Goal: Information Seeking & Learning: Check status

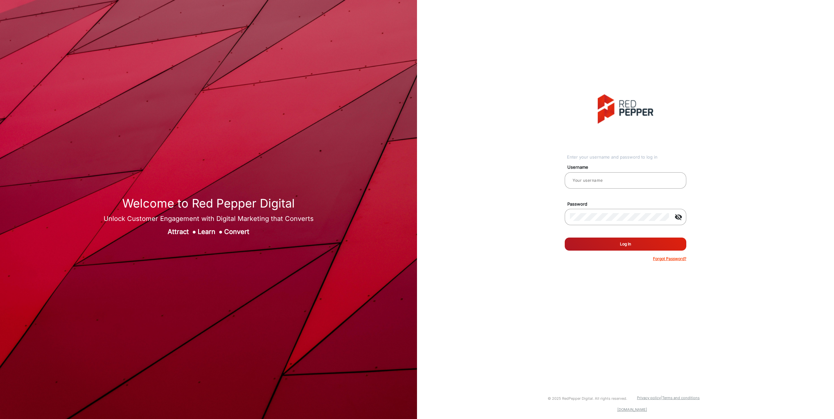
click at [592, 170] on mat-label "Username" at bounding box center [627, 167] width 131 height 7
click at [596, 181] on input "email" at bounding box center [625, 181] width 111 height 8
type input "aballard"
click at [564, 238] on button "Log In" at bounding box center [625, 244] width 122 height 13
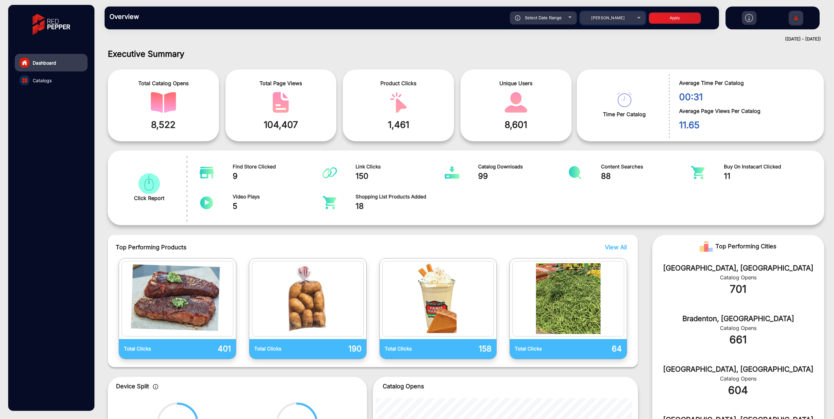
click at [600, 17] on span "[PERSON_NAME]" at bounding box center [607, 17] width 33 height 5
click at [601, 51] on span "[PERSON_NAME] Wellness Flyer" at bounding box center [609, 54] width 63 height 13
click at [670, 18] on button "Apply" at bounding box center [674, 17] width 52 height 11
type input "[DATE]"
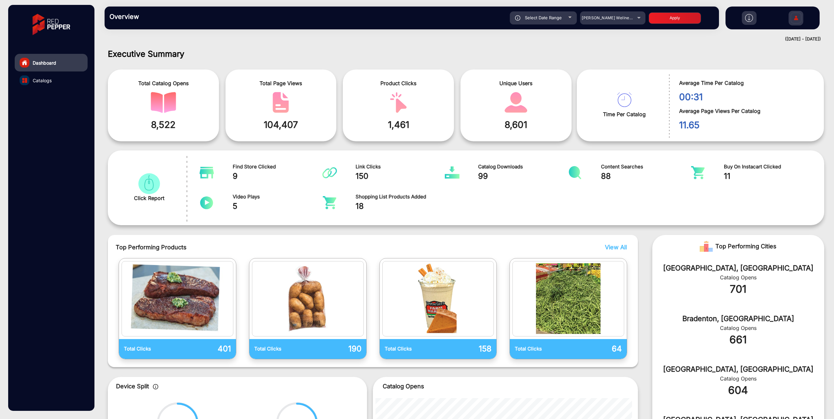
scroll to position [5, 0]
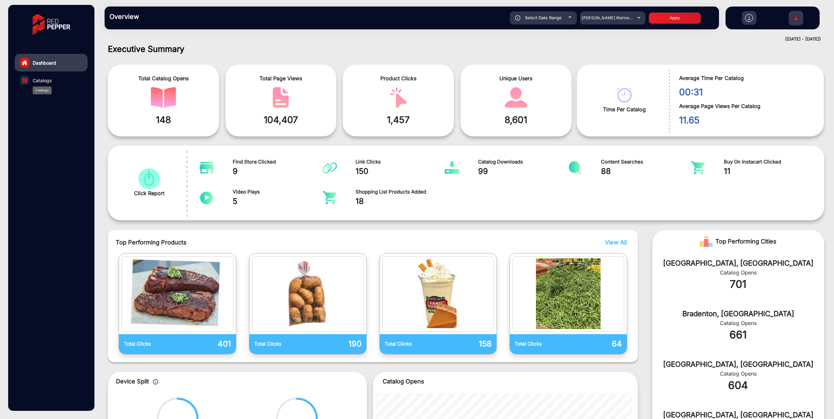
click at [38, 79] on span "Catalogs" at bounding box center [42, 80] width 19 height 7
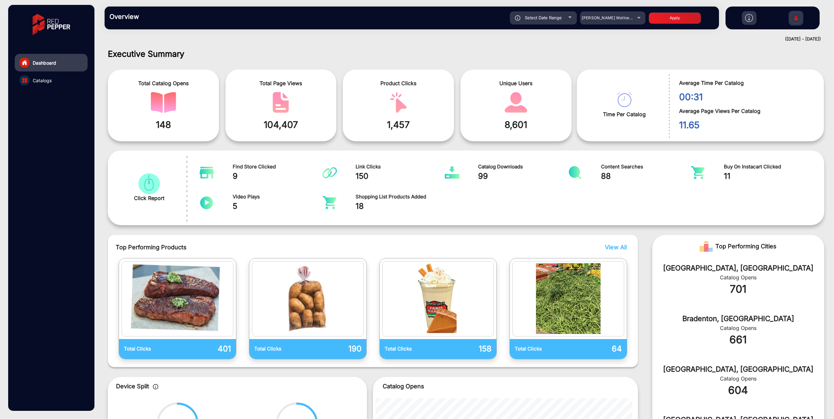
click at [47, 84] on link "Catalogs" at bounding box center [51, 81] width 73 height 18
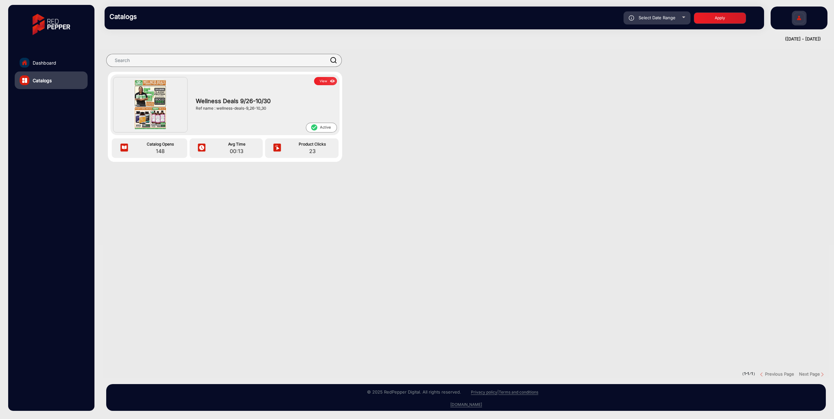
click at [323, 79] on button "View" at bounding box center [325, 81] width 23 height 8
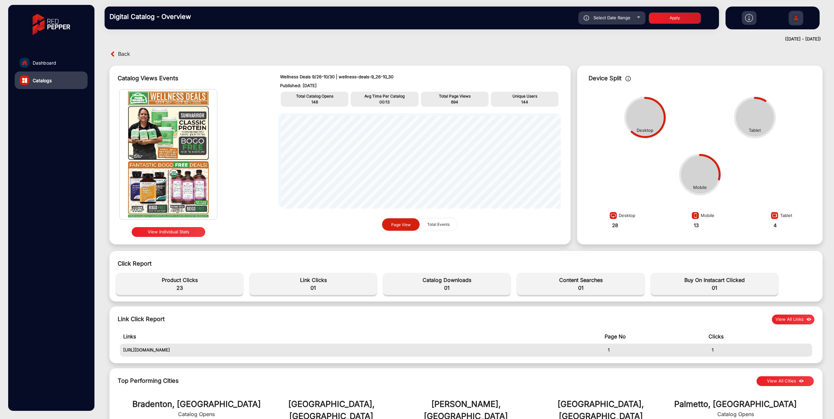
click at [174, 177] on img at bounding box center [168, 154] width 97 height 130
click at [182, 231] on button "View Individual Stats" at bounding box center [168, 232] width 73 height 10
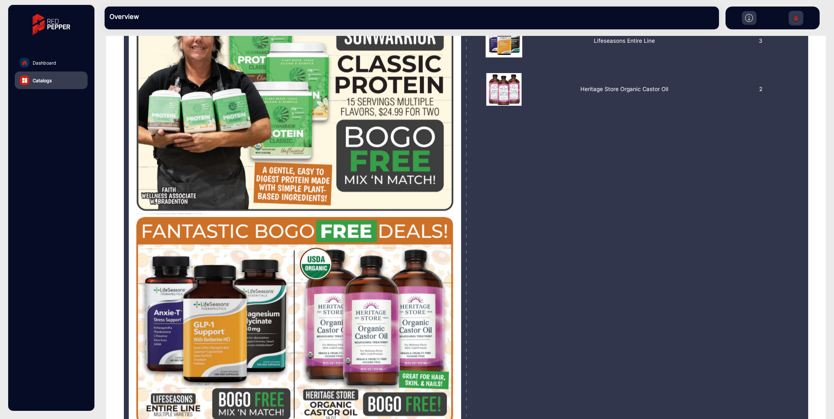
scroll to position [65, 0]
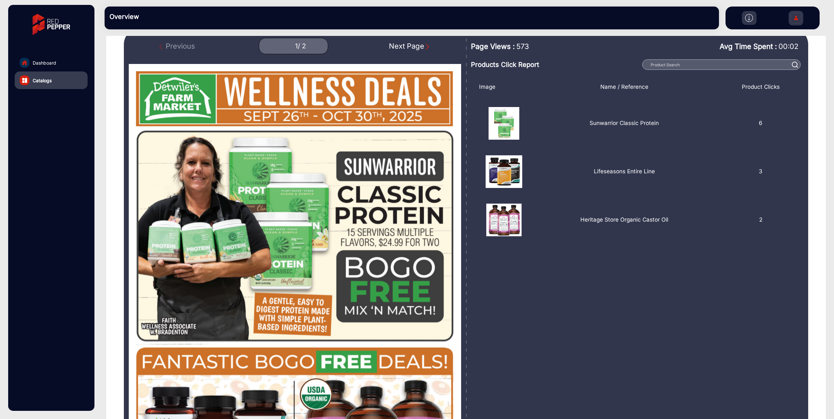
click at [429, 47] on img "Next Page" at bounding box center [427, 46] width 7 height 7
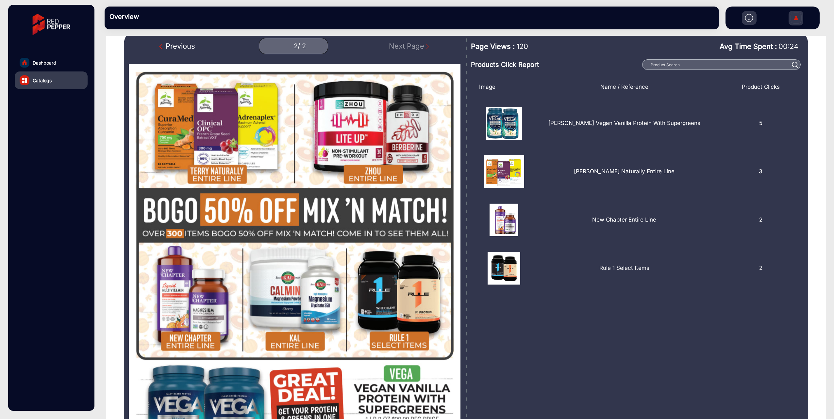
click at [160, 42] on div "Previous" at bounding box center [177, 46] width 36 height 11
type input "1"
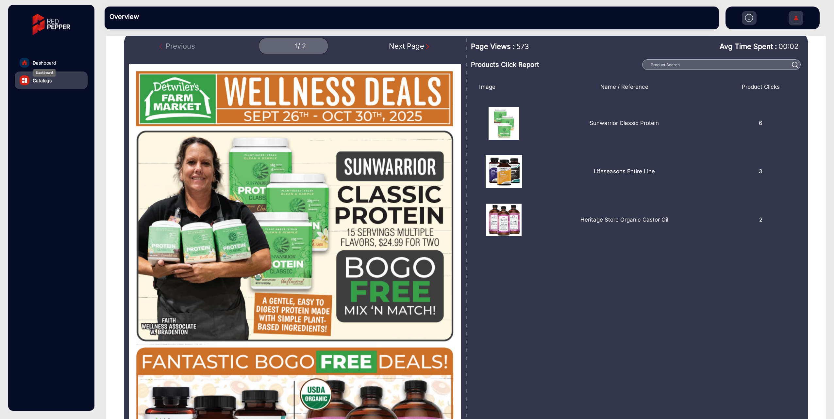
click at [54, 64] on span "Dashboard" at bounding box center [45, 62] width 24 height 7
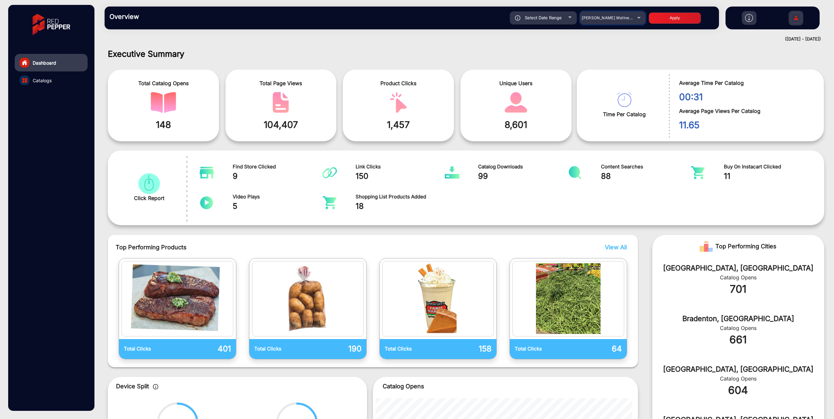
click at [626, 22] on div "[PERSON_NAME] Wellness Flyer" at bounding box center [607, 18] width 52 height 8
click at [609, 40] on mat-option "[PERSON_NAME]" at bounding box center [615, 41] width 85 height 13
click at [685, 22] on button "Apply" at bounding box center [674, 17] width 52 height 11
type input "[DATE]"
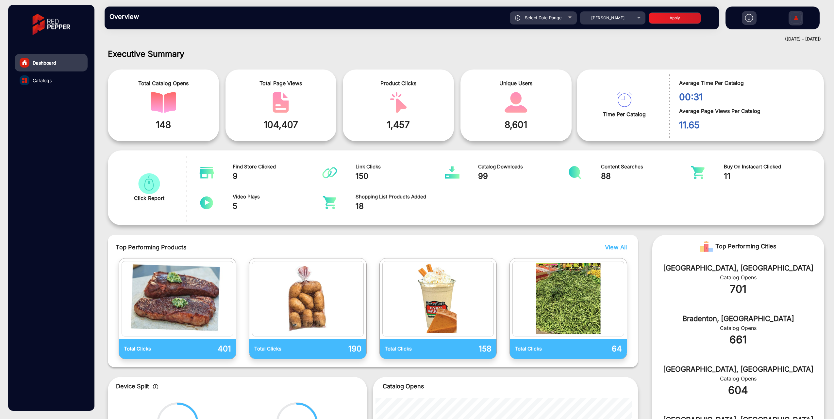
scroll to position [5, 0]
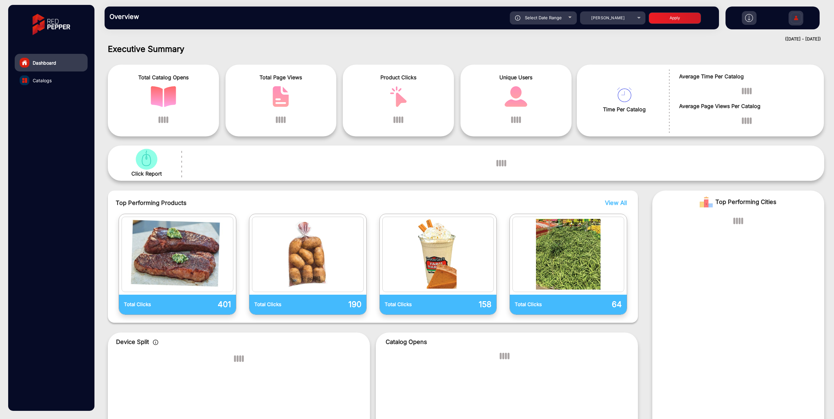
click at [46, 82] on span "Catalogs" at bounding box center [42, 80] width 19 height 7
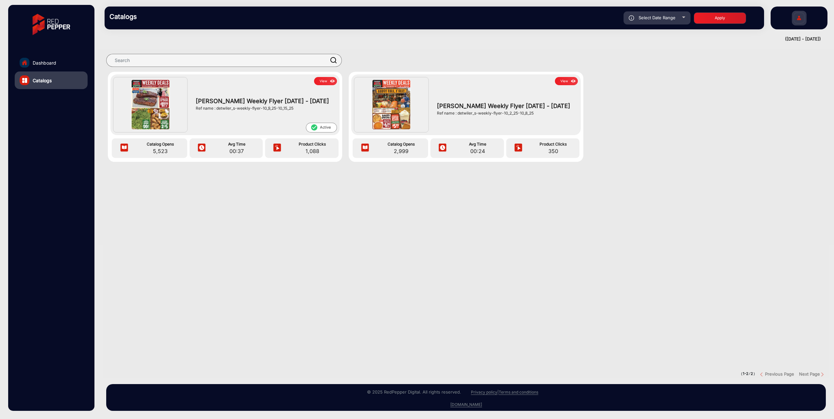
click at [402, 108] on img at bounding box center [391, 104] width 39 height 50
click at [484, 108] on span "[PERSON_NAME] Weekly Flyer [DATE] - [DATE]" at bounding box center [506, 106] width 138 height 9
click at [570, 82] on img at bounding box center [573, 81] width 8 height 7
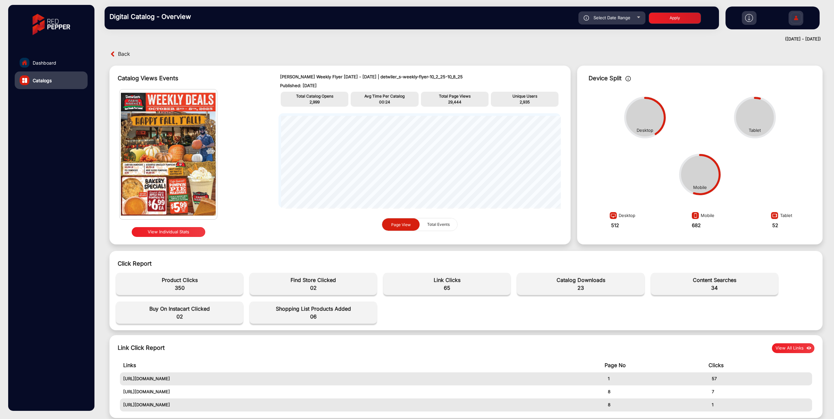
click at [161, 189] on img at bounding box center [168, 154] width 97 height 130
click at [169, 232] on button "View Individual Stats" at bounding box center [168, 232] width 73 height 10
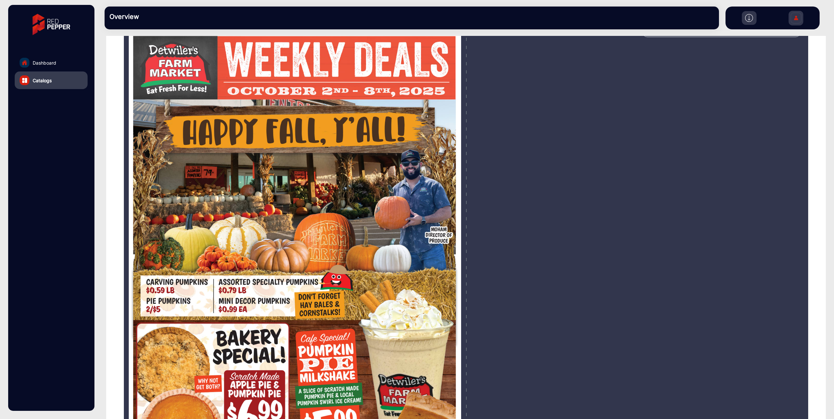
scroll to position [33, 0]
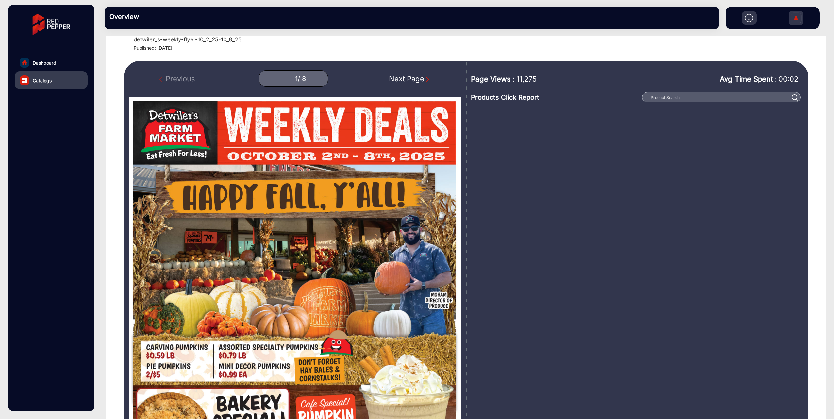
click at [427, 77] on img "Next Page" at bounding box center [427, 79] width 7 height 7
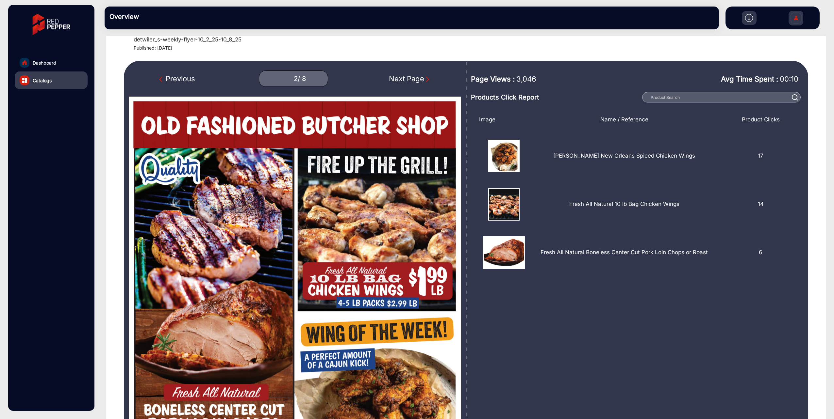
click at [427, 79] on img "Next Page" at bounding box center [427, 79] width 7 height 7
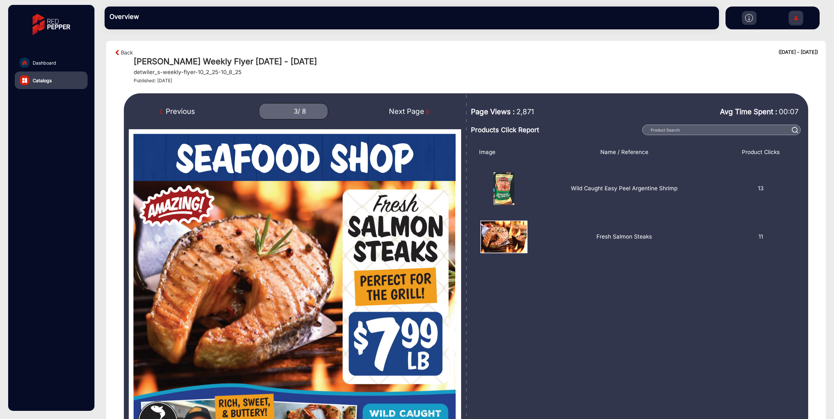
click at [424, 110] on img "Next Page" at bounding box center [427, 112] width 7 height 7
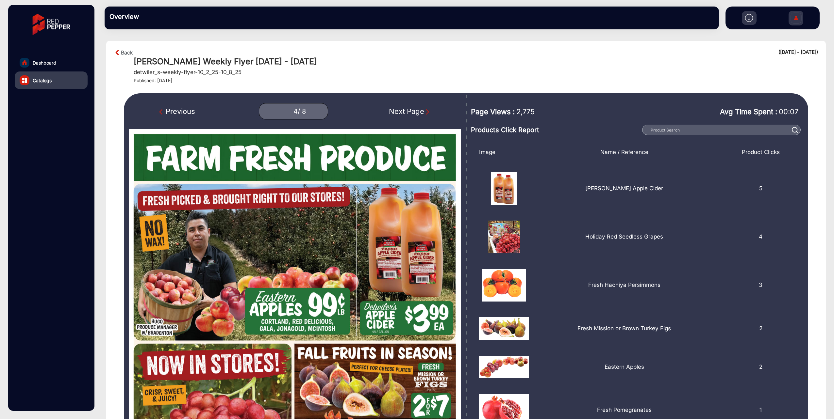
click at [430, 112] on div "Previous 4 / 8 Next Page" at bounding box center [295, 111] width 332 height 16
click at [430, 112] on img "Next Page" at bounding box center [427, 112] width 7 height 7
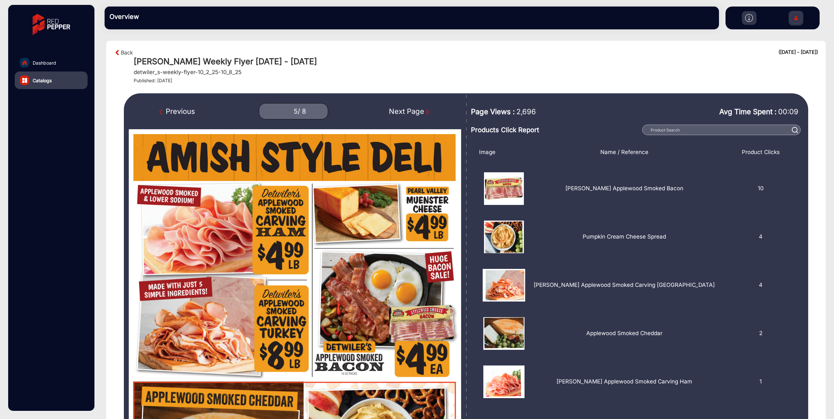
click at [428, 112] on img "Next Page" at bounding box center [427, 112] width 7 height 7
type input "6"
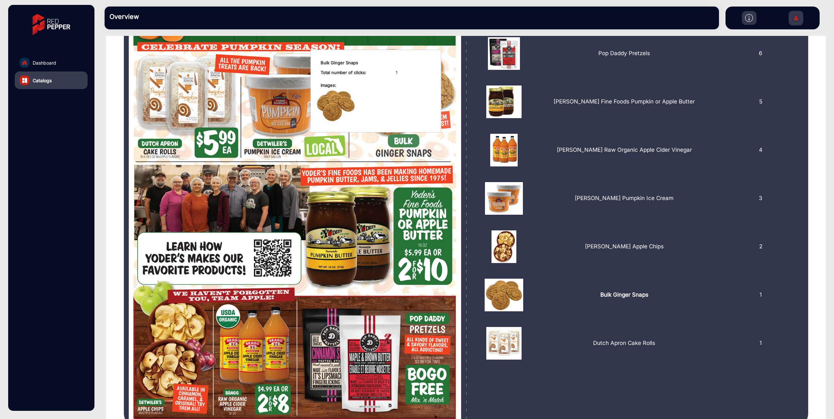
scroll to position [163, 0]
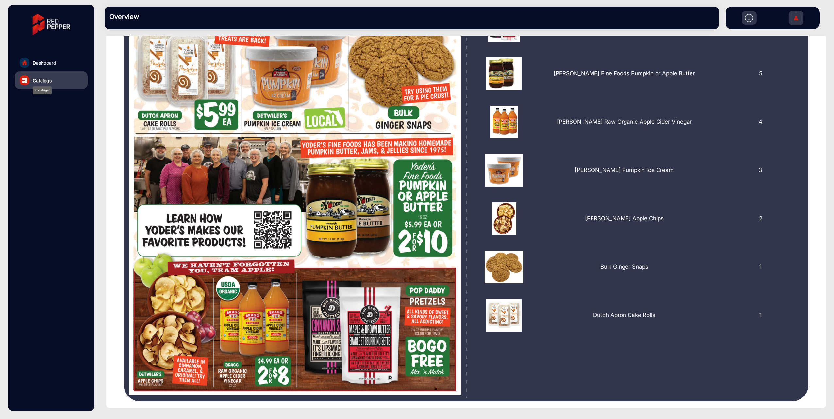
click at [42, 77] on span "Catalogs" at bounding box center [42, 80] width 19 height 7
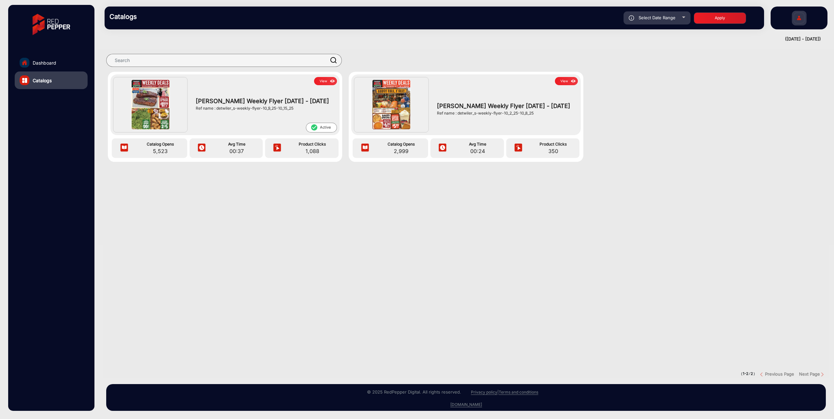
click at [660, 15] on span "Select Date Range" at bounding box center [656, 17] width 37 height 5
type input "[DATE]"
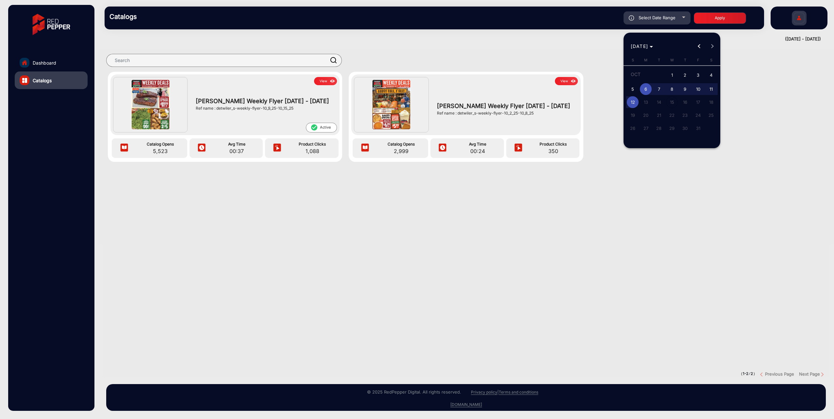
click at [708, 45] on div "[DATE] [DATE]" at bounding box center [671, 46] width 93 height 13
click at [700, 45] on button "Previous month" at bounding box center [698, 46] width 13 height 13
click at [647, 83] on span "1" at bounding box center [646, 88] width 12 height 12
type input "[DATE]"
click at [709, 44] on span "Next month" at bounding box center [711, 46] width 13 height 13
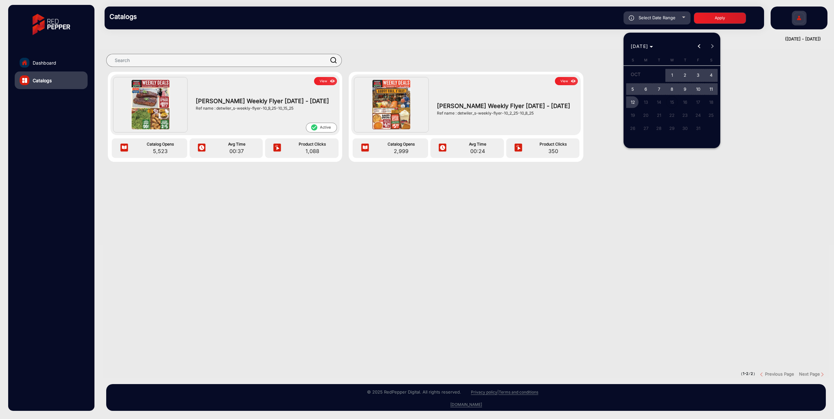
click at [634, 104] on span "12" at bounding box center [632, 102] width 12 height 12
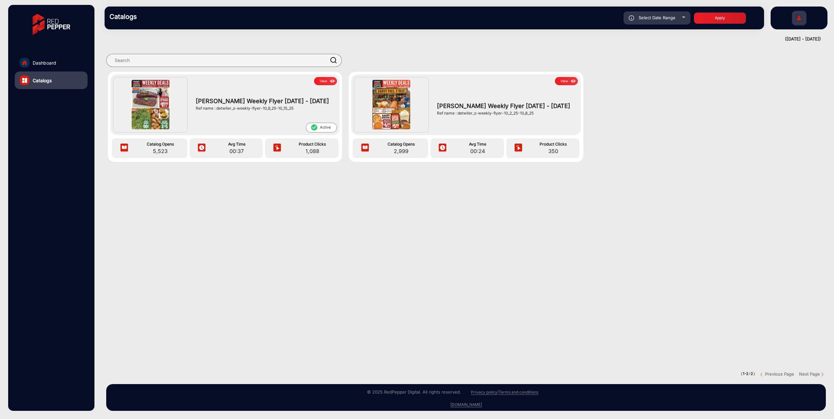
type input "[DATE]"
click at [727, 18] on button "Apply" at bounding box center [719, 17] width 52 height 11
type input "[DATE]"
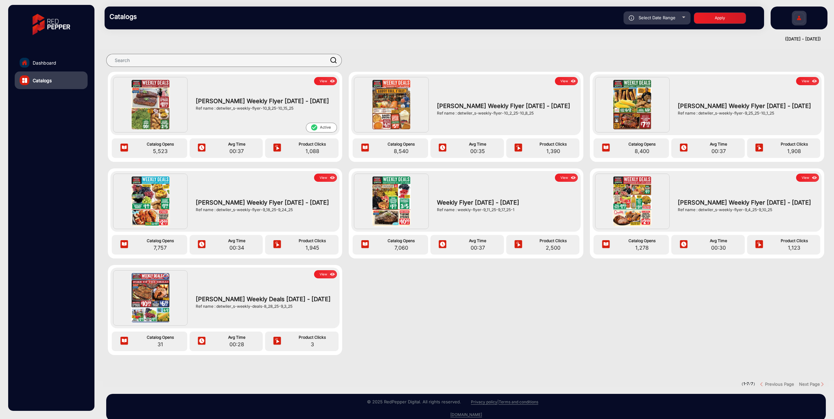
click at [803, 86] on div "[PERSON_NAME] Weekly Flyer [DATE] - [DATE] Ref name : detwiler_s-weekly-flyer-9…" at bounding box center [746, 108] width 144 height 47
click at [803, 83] on button "View" at bounding box center [807, 81] width 23 height 8
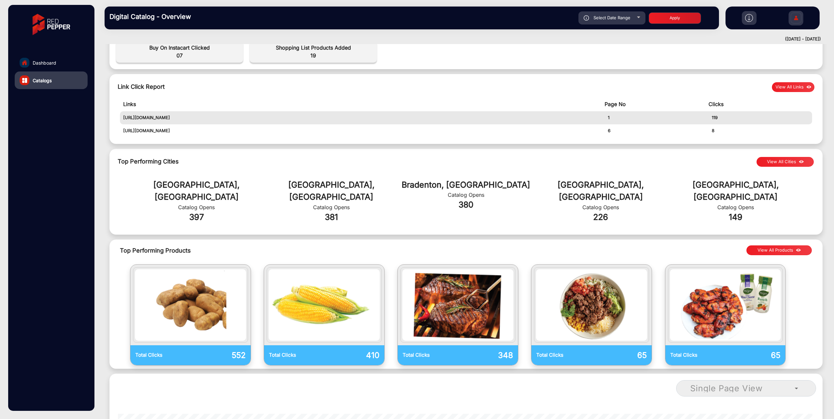
scroll to position [327, 0]
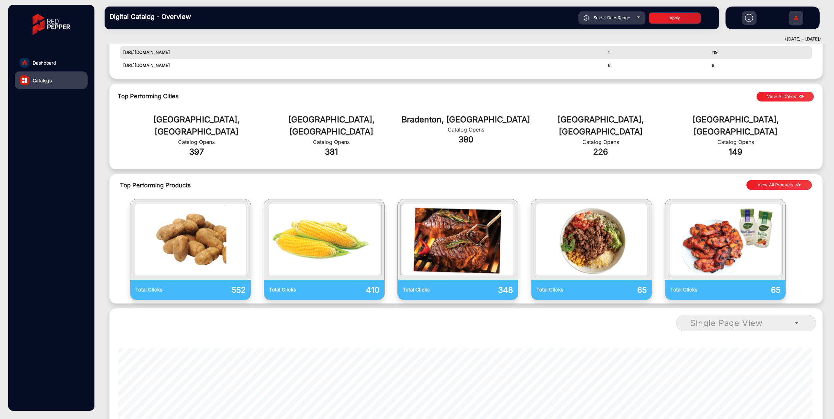
click at [777, 180] on button "View All Products" at bounding box center [778, 185] width 65 height 10
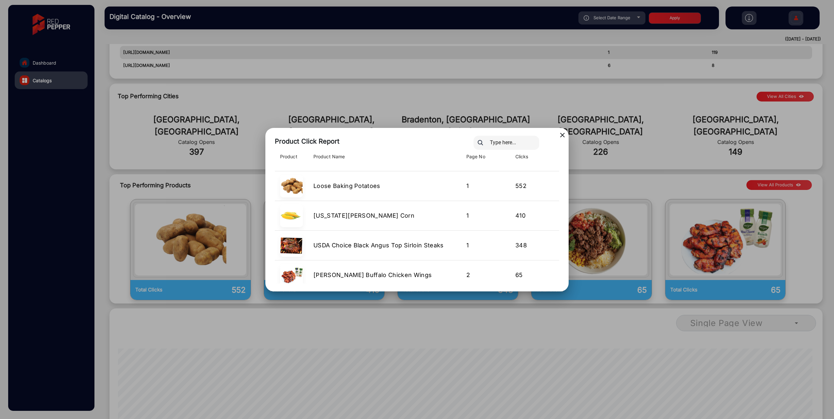
click at [563, 137] on mat-icon "close" at bounding box center [562, 135] width 8 height 8
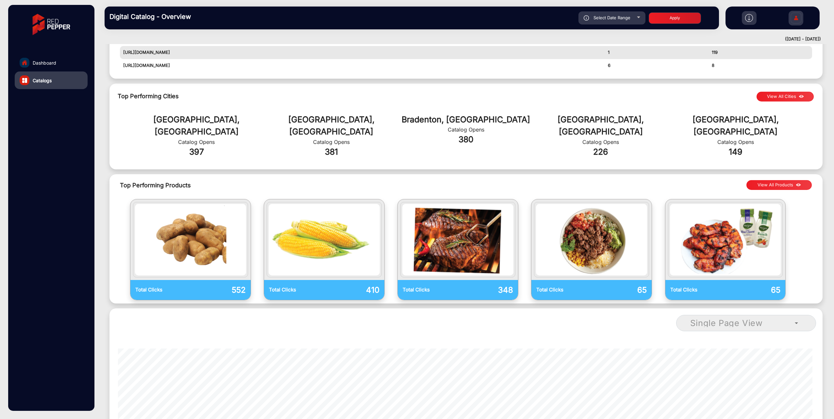
click at [781, 180] on button "View All Products" at bounding box center [778, 185] width 65 height 10
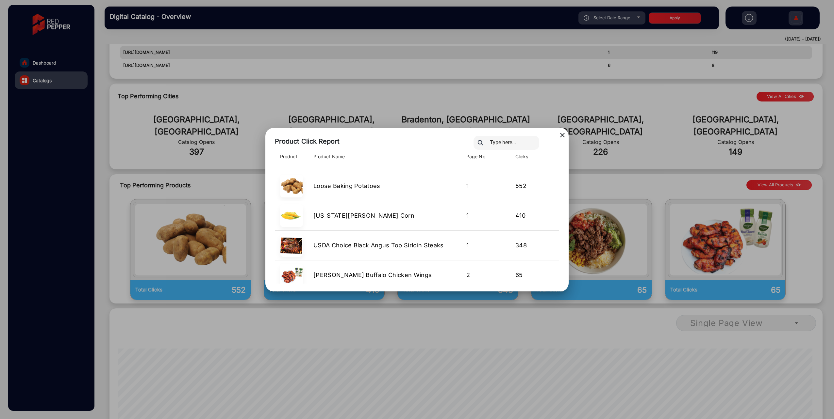
click at [558, 134] on div "close Product Click Report Product Product Name Page No Clicks Loose Baking Pot…" at bounding box center [416, 210] width 303 height 164
click at [564, 133] on mat-icon "close" at bounding box center [562, 135] width 8 height 8
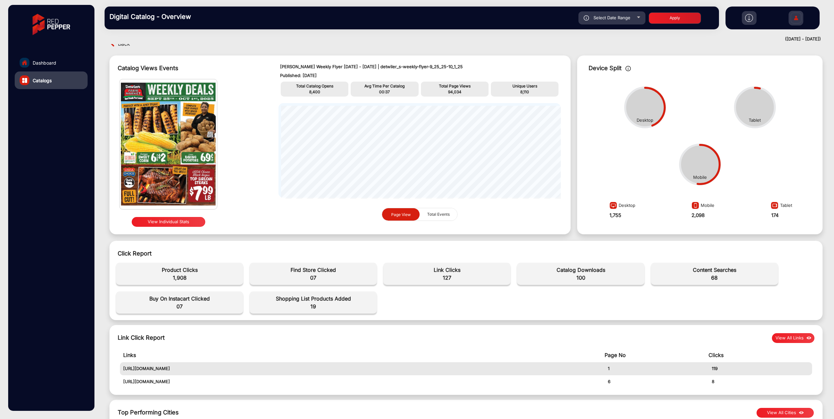
scroll to position [0, 0]
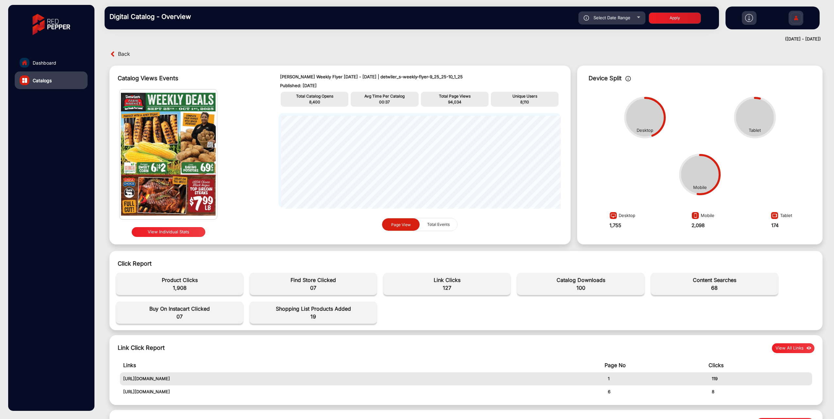
click at [193, 234] on button "View Individual Stats" at bounding box center [168, 232] width 73 height 10
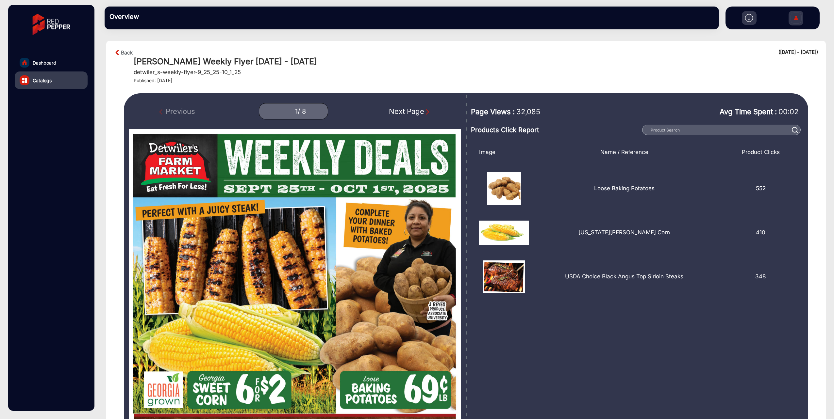
click at [430, 112] on div "Previous 1 / 8 Next Page" at bounding box center [295, 111] width 332 height 16
click at [426, 111] on img "Next Page" at bounding box center [427, 112] width 7 height 7
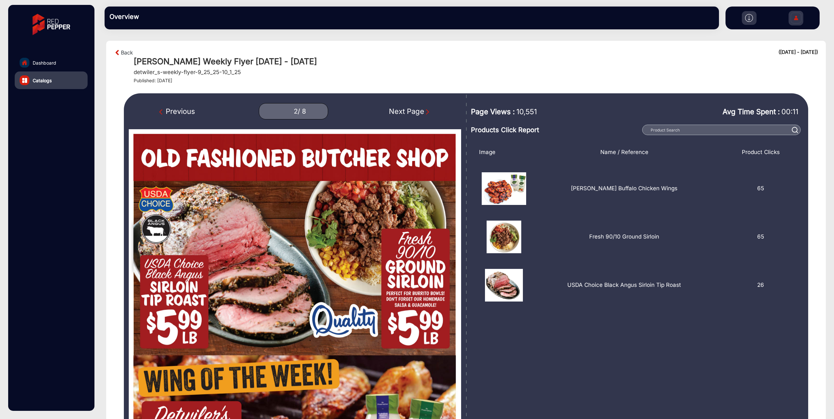
click at [426, 111] on img "Next Page" at bounding box center [427, 112] width 7 height 7
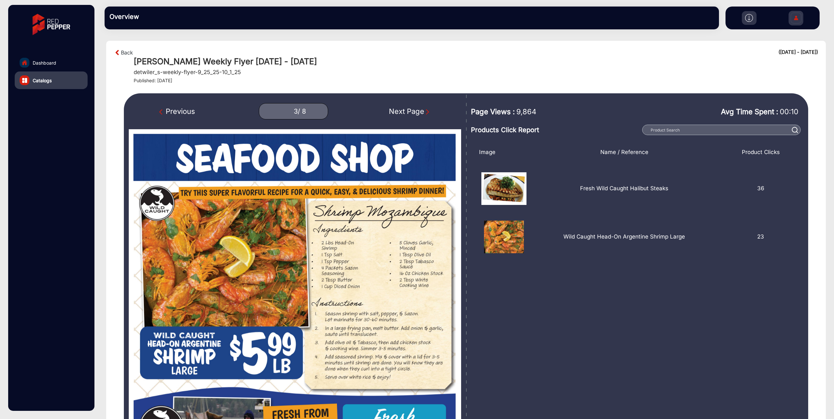
click at [426, 111] on img "Next Page" at bounding box center [427, 112] width 7 height 7
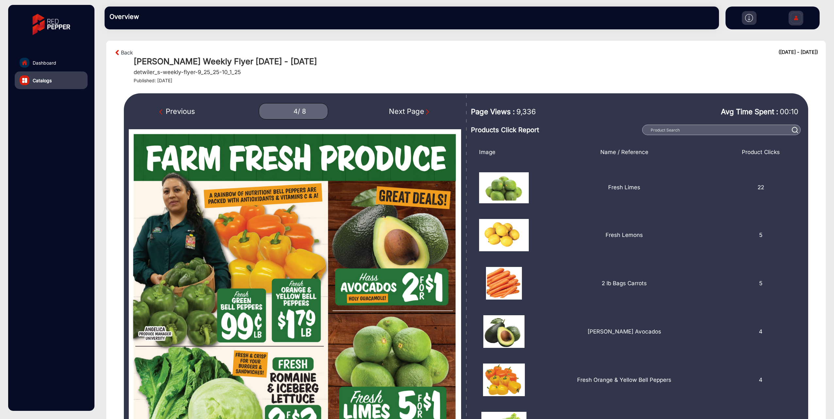
click at [426, 111] on img "Next Page" at bounding box center [427, 112] width 7 height 7
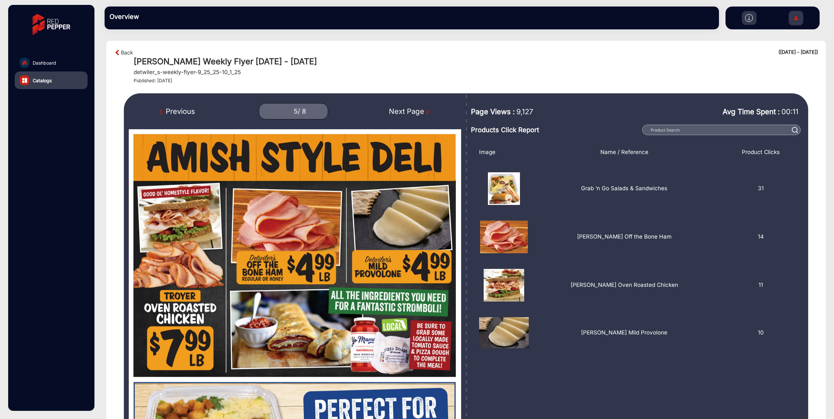
click at [426, 111] on img "Next Page" at bounding box center [427, 112] width 7 height 7
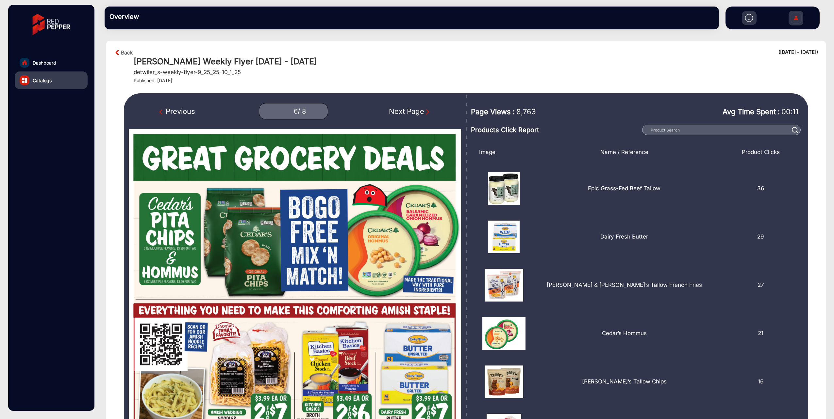
click at [426, 111] on img "Next Page" at bounding box center [427, 112] width 7 height 7
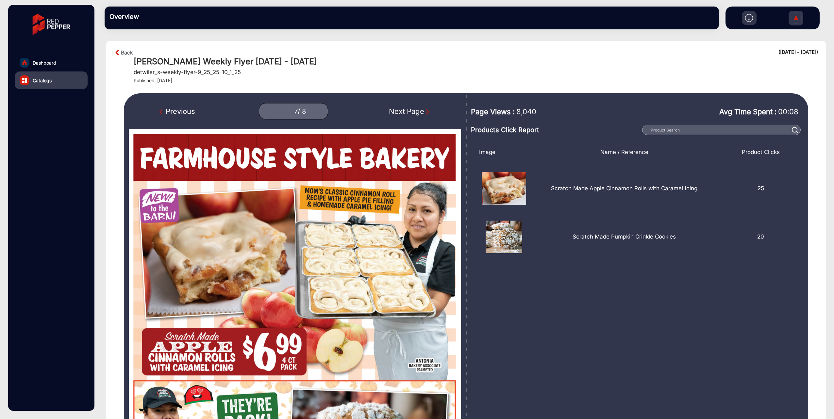
click at [426, 111] on img "Next Page" at bounding box center [427, 112] width 7 height 7
type input "8"
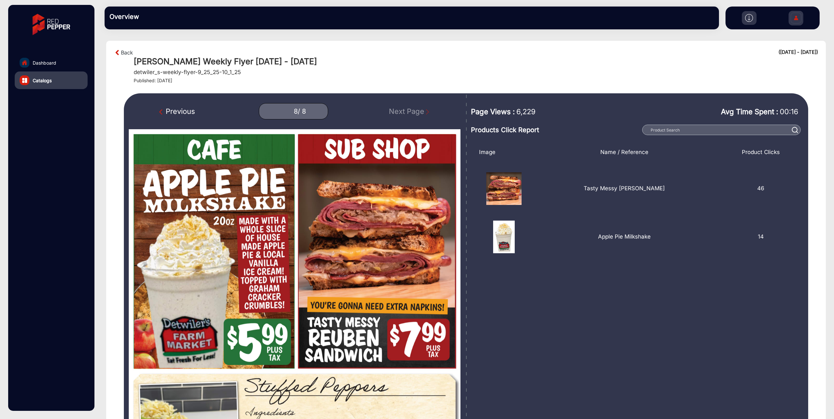
click at [426, 111] on div "Previous 8 / 8 Next Page" at bounding box center [295, 111] width 332 height 16
click at [127, 50] on link "Back" at bounding box center [127, 53] width 12 height 8
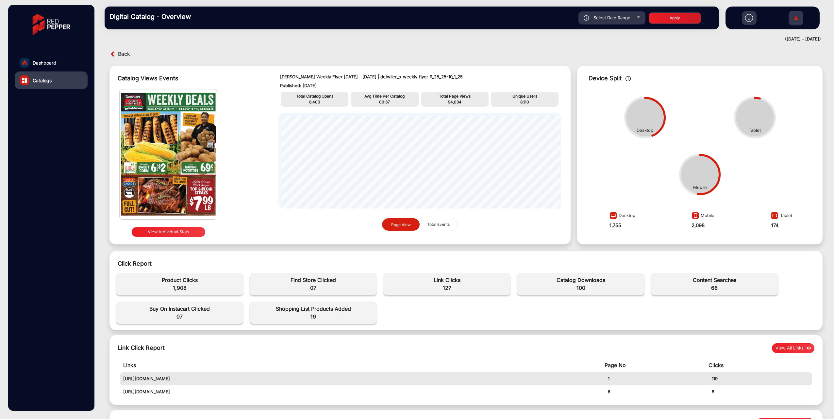
click at [123, 57] on span "Back" at bounding box center [124, 54] width 12 height 10
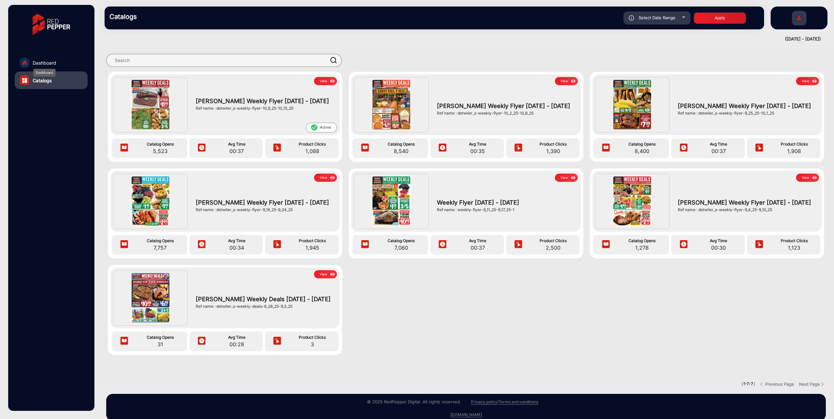
click at [45, 63] on span "Dashboard" at bounding box center [45, 62] width 24 height 7
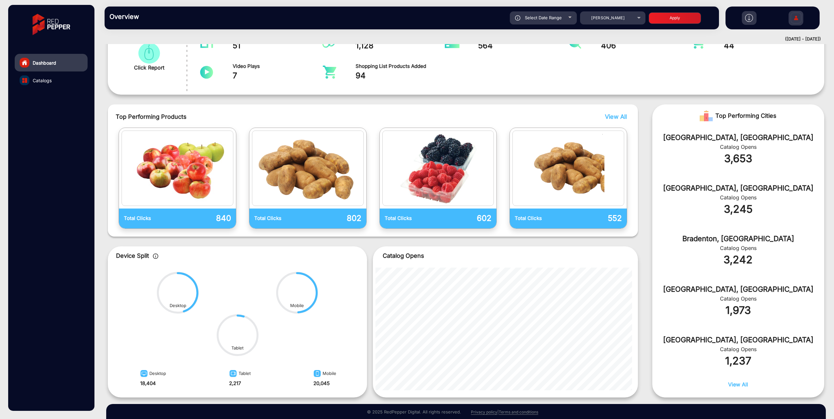
scroll to position [151, 0]
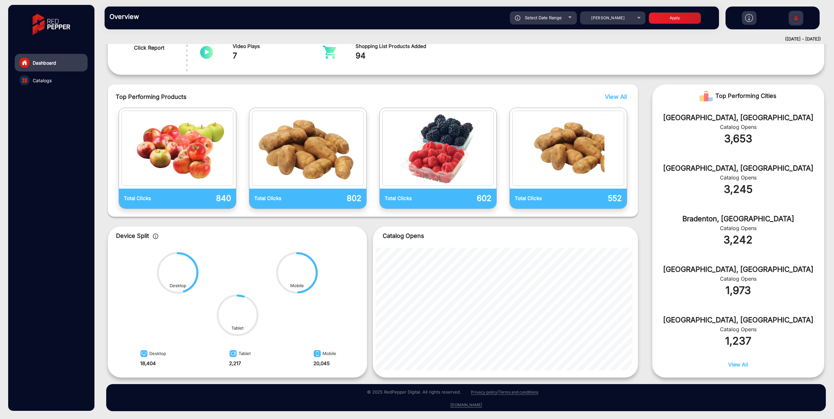
click at [733, 363] on span "View All" at bounding box center [738, 365] width 20 height 7
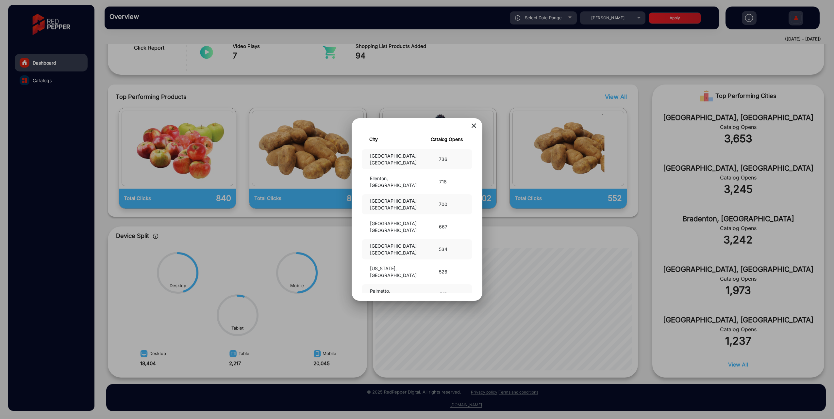
scroll to position [229, 0]
click at [474, 125] on mat-icon "close" at bounding box center [474, 126] width 8 height 8
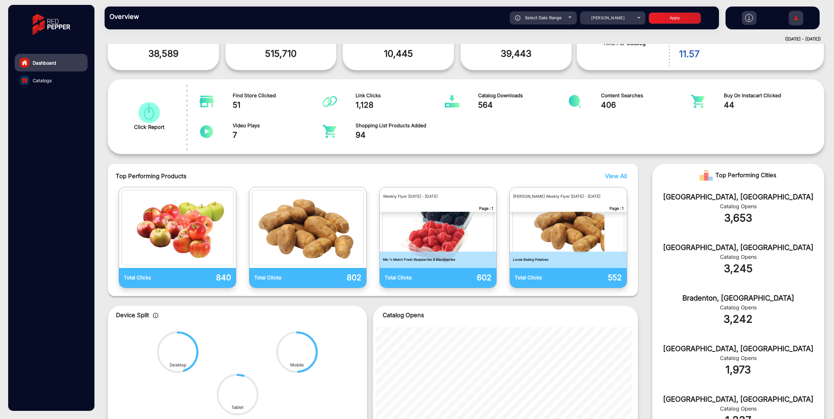
scroll to position [0, 0]
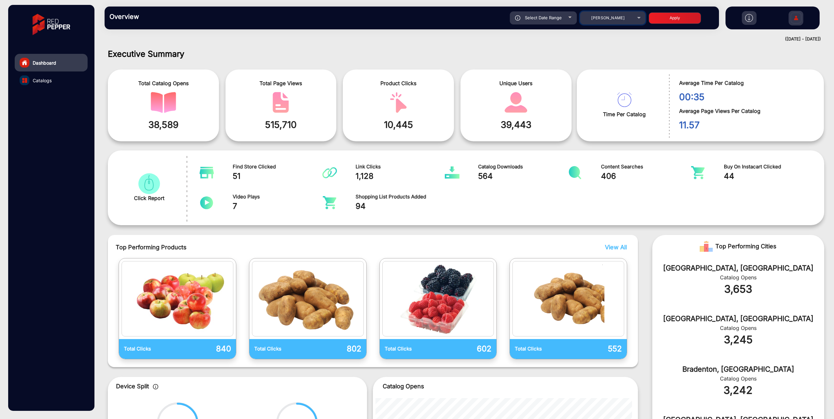
click at [619, 20] on div "[PERSON_NAME]" at bounding box center [607, 18] width 52 height 8
click at [619, 20] on div at bounding box center [417, 209] width 834 height 419
click at [566, 17] on div "Select Date Range" at bounding box center [543, 17] width 67 height 13
type input "[DATE]"
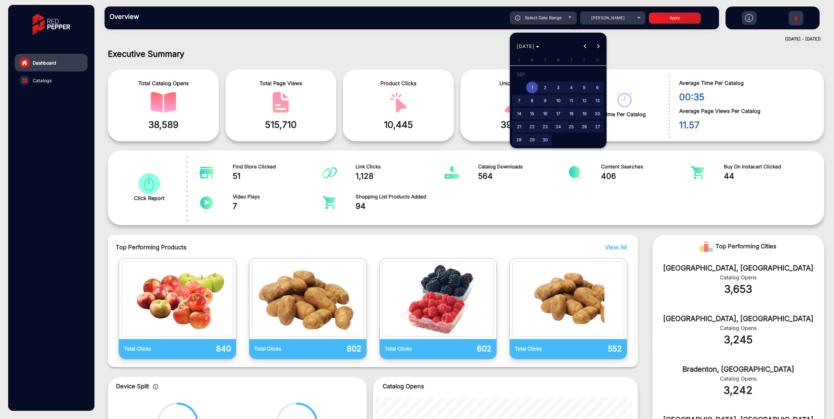
click at [594, 46] on span "Next month" at bounding box center [598, 46] width 13 height 13
click at [556, 77] on span "1" at bounding box center [558, 75] width 12 height 13
type input "[DATE]"
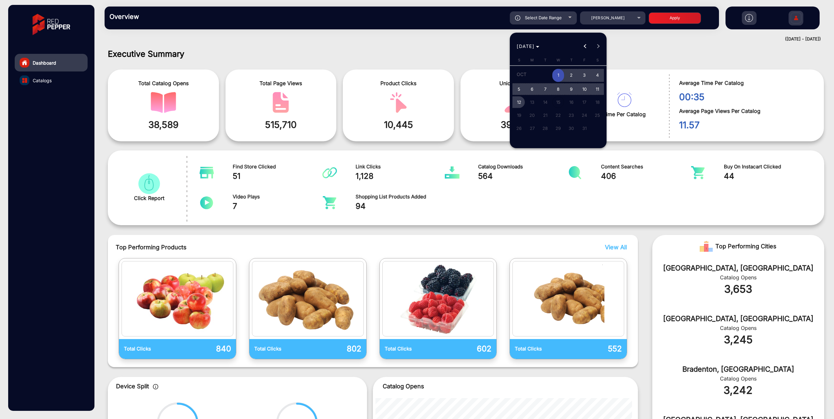
click at [513, 106] on button "12" at bounding box center [518, 102] width 13 height 13
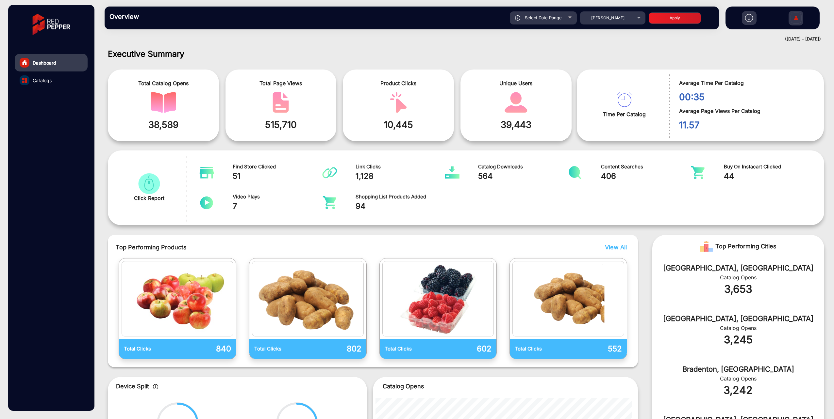
type input "[DATE]"
click at [674, 17] on button "Apply" at bounding box center [674, 17] width 52 height 11
type input "[DATE]"
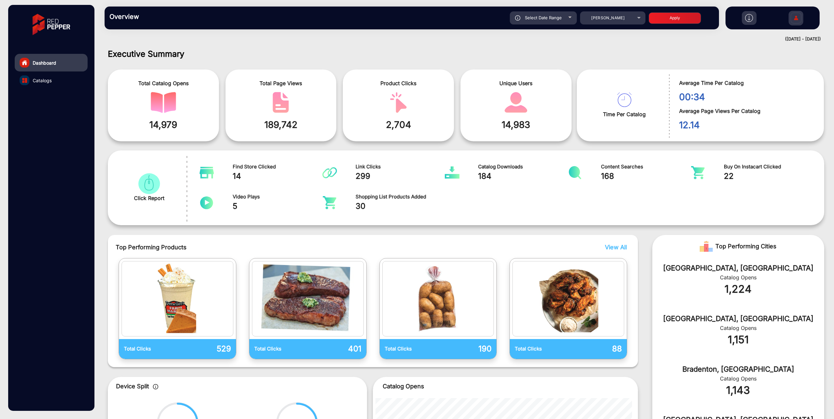
click at [557, 16] on span "Select Date Range" at bounding box center [543, 17] width 37 height 5
type input "[DATE]"
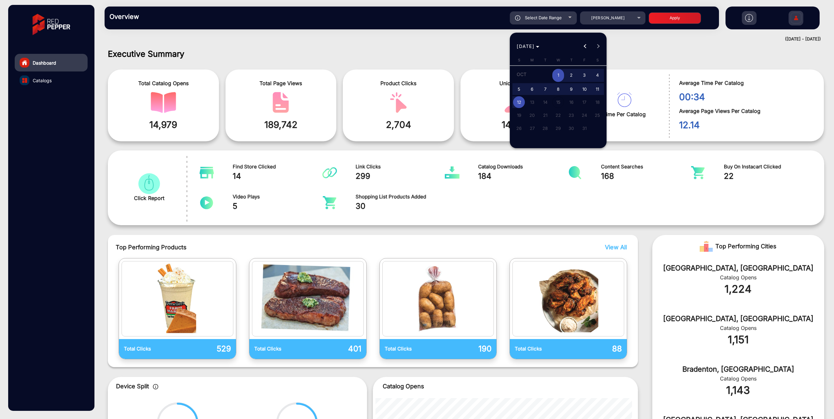
click at [513, 90] on span "5" at bounding box center [519, 89] width 12 height 12
type input "[DATE]"
click at [593, 87] on span "11" at bounding box center [597, 89] width 12 height 12
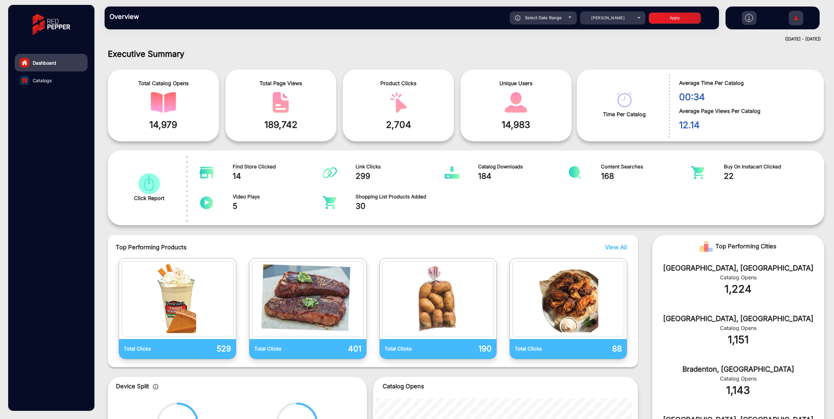
type input "[DATE]"
click at [660, 16] on button "Apply" at bounding box center [674, 17] width 52 height 11
type input "[DATE]"
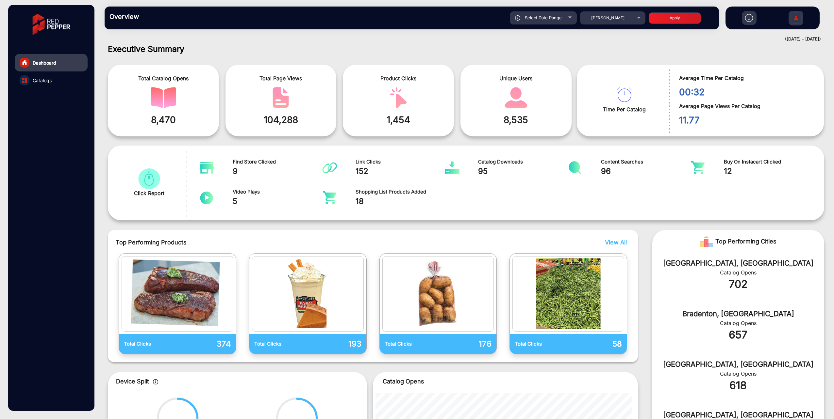
click at [700, 273] on div "Catalog Opens" at bounding box center [738, 273] width 152 height 8
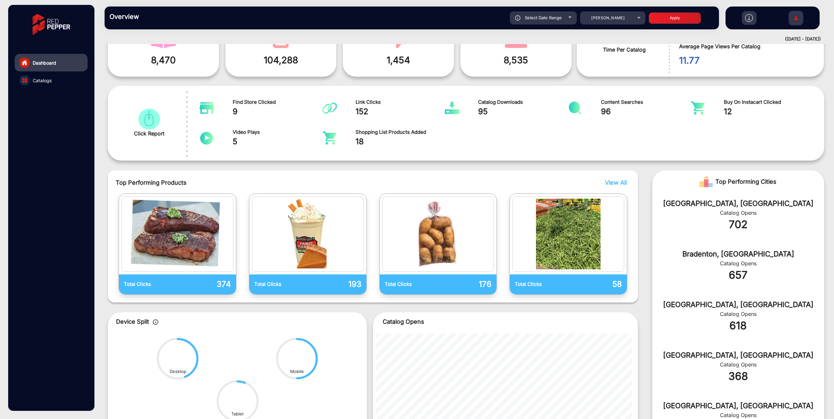
scroll to position [0, 0]
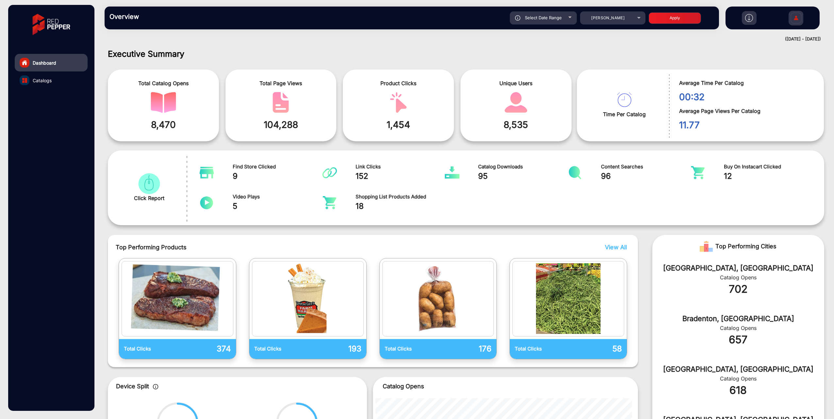
click at [747, 17] on img at bounding box center [749, 18] width 8 height 8
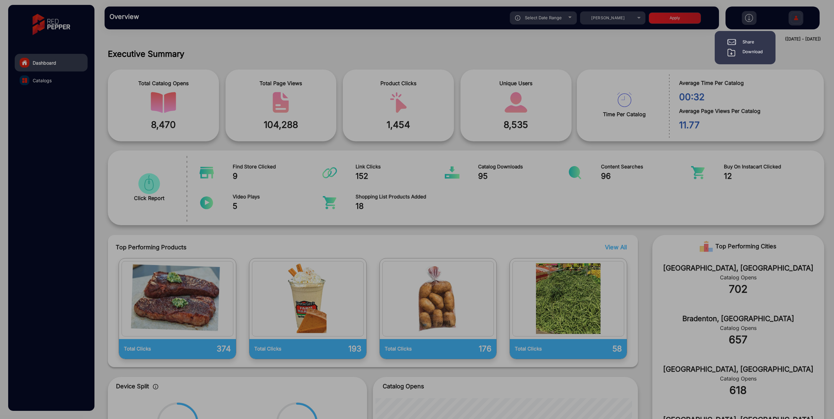
click at [574, 64] on div at bounding box center [417, 209] width 834 height 419
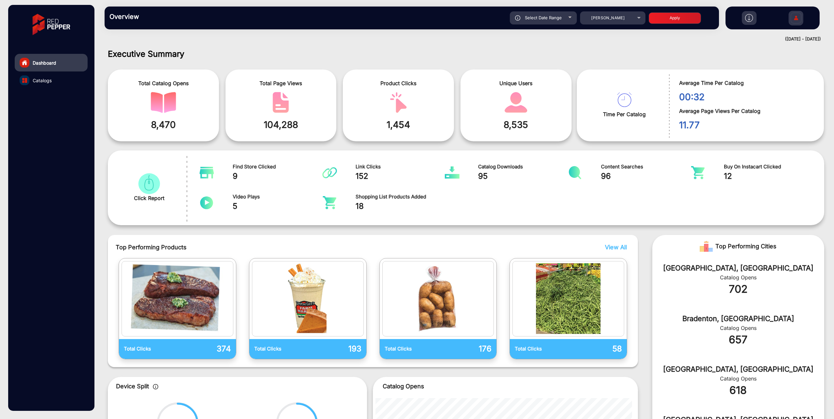
drag, startPoint x: 588, startPoint y: 165, endPoint x: 559, endPoint y: 167, distance: 28.9
click at [588, 165] on div "Content Searches 96" at bounding box center [627, 173] width 120 height 19
drag, startPoint x: 559, startPoint y: 167, endPoint x: 573, endPoint y: 171, distance: 14.0
click at [559, 167] on span "Catalog Downloads" at bounding box center [523, 167] width 90 height 8
click at [573, 171] on img "catalog" at bounding box center [574, 172] width 15 height 13
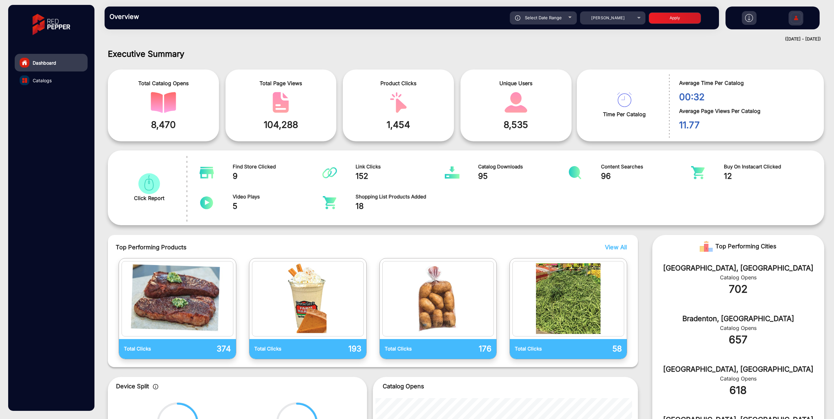
click at [606, 171] on span "96" at bounding box center [646, 177] width 90 height 12
click at [610, 167] on span "Content Searches" at bounding box center [646, 167] width 90 height 8
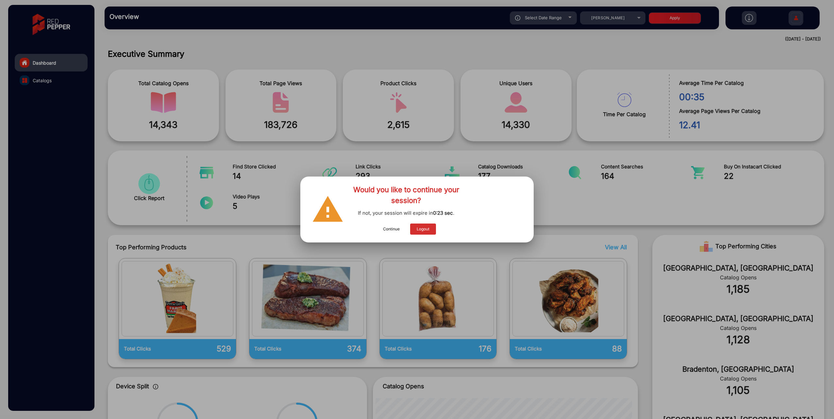
click at [387, 228] on button "Continue" at bounding box center [391, 229] width 30 height 11
